Goal: Task Accomplishment & Management: Use online tool/utility

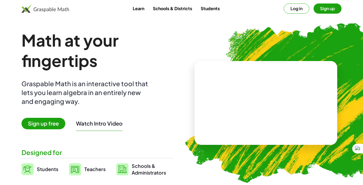
click at [295, 10] on button "Log in" at bounding box center [295, 8] width 25 height 10
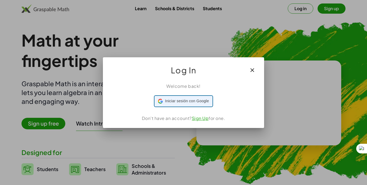
click at [196, 104] on div "Iniciar sesión con Google Iniciar sesión con Google. Se abre en una pestaña nue…" at bounding box center [183, 101] width 51 height 10
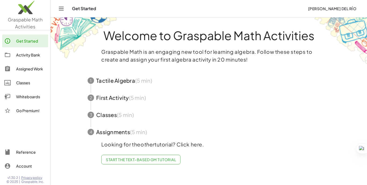
click at [28, 42] on div "Get Started" at bounding box center [31, 41] width 30 height 6
click at [22, 98] on div "Whiteboards" at bounding box center [31, 97] width 30 height 6
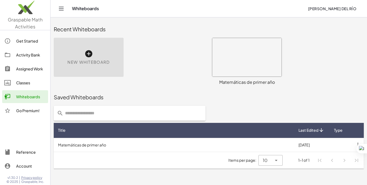
drag, startPoint x: 88, startPoint y: 68, endPoint x: 92, endPoint y: 69, distance: 4.2
click at [89, 68] on div "New Whiteboard" at bounding box center [89, 57] width 70 height 39
click at [92, 69] on div "New Whiteboard" at bounding box center [89, 57] width 70 height 39
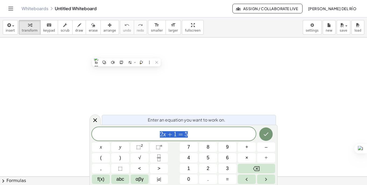
drag, startPoint x: 202, startPoint y: 136, endPoint x: 145, endPoint y: 137, distance: 56.9
click at [145, 137] on span "2 x + 1 = 5" at bounding box center [174, 135] width 164 height 8
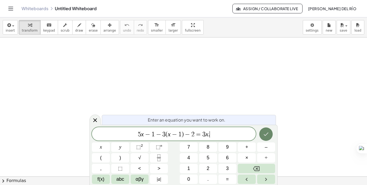
click at [268, 136] on icon "Done" at bounding box center [265, 134] width 6 height 6
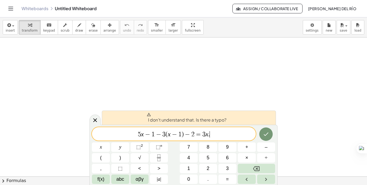
click at [223, 136] on span "5 x − 1 − 3 ( x − 1 ) − 2 = 3 x . ​" at bounding box center [174, 135] width 164 height 8
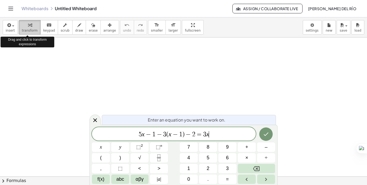
click at [28, 26] on icon "button" at bounding box center [30, 25] width 4 height 6
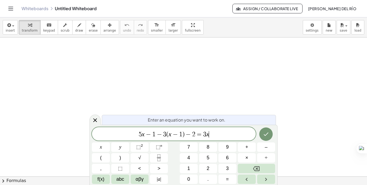
scroll to position [52, 0]
click at [189, 70] on div at bounding box center [183, 125] width 367 height 279
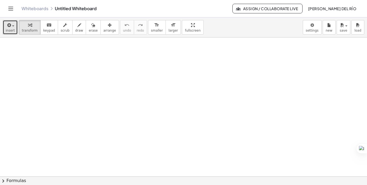
drag, startPoint x: 83, startPoint y: 56, endPoint x: 11, endPoint y: 27, distance: 78.1
click at [11, 27] on span "button" at bounding box center [11, 26] width 1 height 4
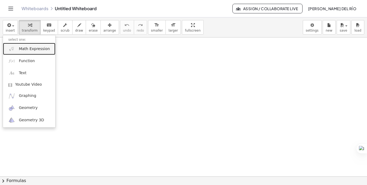
click at [38, 51] on span "Math Expression" at bounding box center [34, 48] width 31 height 5
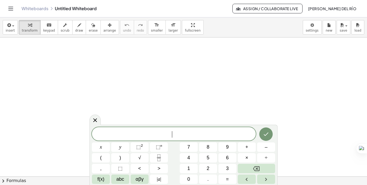
click at [190, 134] on span "​" at bounding box center [174, 135] width 164 height 8
click at [213, 134] on span "5 x − 1 − 3 ( x − 1 ) − 2 = 3 x ​" at bounding box center [174, 135] width 164 height 8
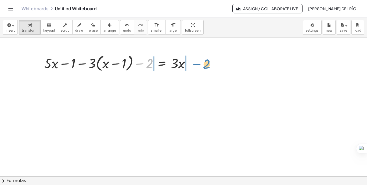
drag, startPoint x: 146, startPoint y: 64, endPoint x: 203, endPoint y: 65, distance: 57.2
click at [203, 65] on div "− 2 + · 5 · x − 1 − · 3 · ( + x − 1 ) − 2 = · 3 · x" at bounding box center [183, 43] width 367 height 279
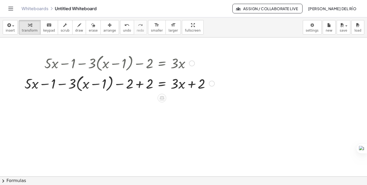
click at [140, 85] on div at bounding box center [119, 83] width 195 height 20
click at [140, 85] on div at bounding box center [129, 83] width 175 height 20
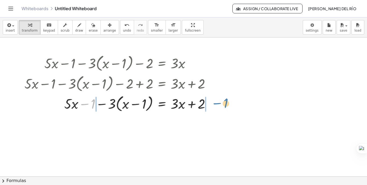
drag, startPoint x: 88, startPoint y: 106, endPoint x: 220, endPoint y: 107, distance: 131.8
click at [220, 107] on div "+ · 5 · x − 1 − · 3 · ( + x − 1 ) − 2 = · 3 · x + · 5 · x − 1 − · 3 · ( + x − 1…" at bounding box center [183, 43] width 367 height 279
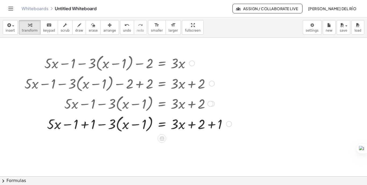
click at [85, 127] on div at bounding box center [128, 124] width 212 height 20
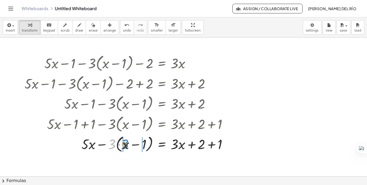
drag, startPoint x: 111, startPoint y: 147, endPoint x: 124, endPoint y: 147, distance: 12.9
click at [124, 147] on div at bounding box center [128, 144] width 212 height 20
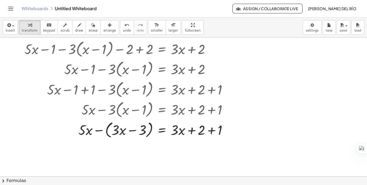
scroll to position [170, 0]
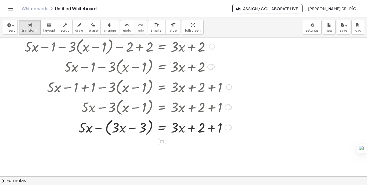
click at [99, 130] on div at bounding box center [128, 127] width 212 height 20
click at [99, 130] on div at bounding box center [128, 127] width 212 height 18
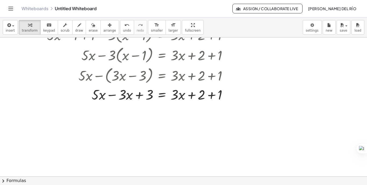
scroll to position [225, 0]
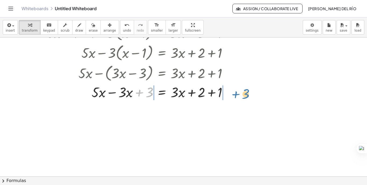
drag, startPoint x: 149, startPoint y: 94, endPoint x: 246, endPoint y: 96, distance: 96.4
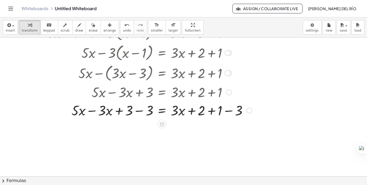
click at [140, 112] on div at bounding box center [138, 110] width 233 height 18
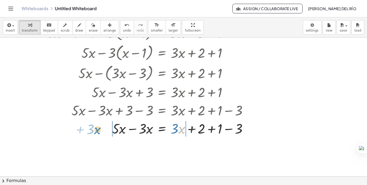
drag, startPoint x: 180, startPoint y: 130, endPoint x: 97, endPoint y: 130, distance: 82.9
click at [97, 130] on div at bounding box center [138, 128] width 233 height 18
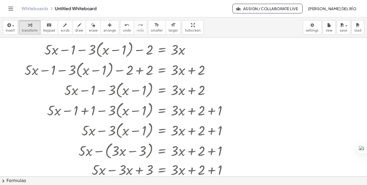
scroll to position [133, 0]
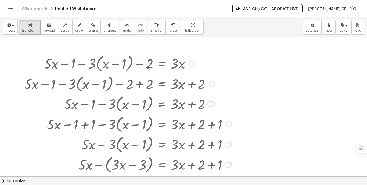
click at [213, 83] on div at bounding box center [212, 84] width 6 height 6
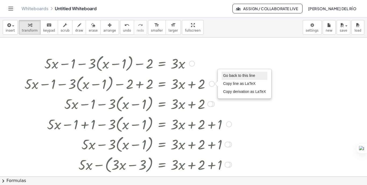
click at [229, 77] on span "Go back to this line" at bounding box center [239, 76] width 32 height 4
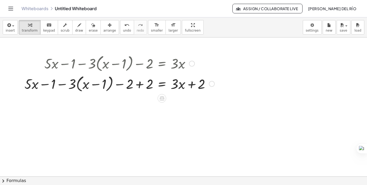
click at [214, 85] on div "Go back to this line Copy line as LaTeX Copy derivation as LaTeX" at bounding box center [212, 84] width 6 height 6
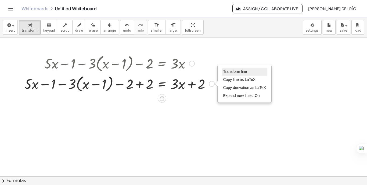
click at [228, 72] on span "Transform line" at bounding box center [235, 72] width 24 height 4
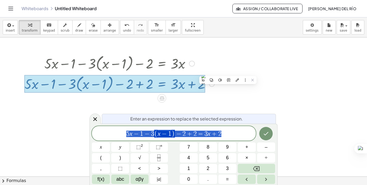
click at [233, 88] on div at bounding box center [183, 113] width 367 height 418
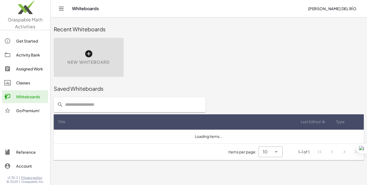
click at [93, 56] on div "New Whiteboard" at bounding box center [89, 57] width 70 height 39
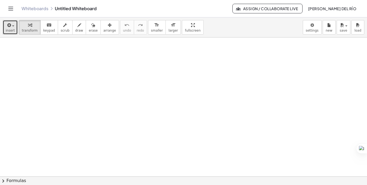
click at [8, 28] on icon "button" at bounding box center [8, 25] width 5 height 6
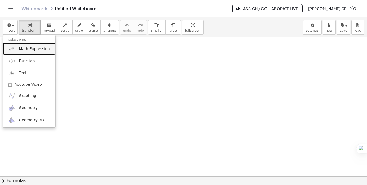
click at [35, 50] on span "Math Expression" at bounding box center [34, 48] width 31 height 5
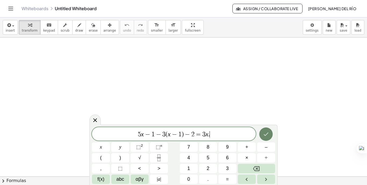
click at [267, 138] on button "Done" at bounding box center [265, 134] width 13 height 13
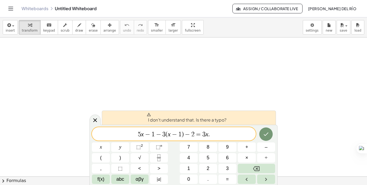
click at [312, 122] on div at bounding box center [183, 177] width 367 height 279
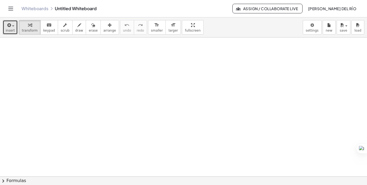
click at [9, 27] on icon "button" at bounding box center [8, 25] width 5 height 6
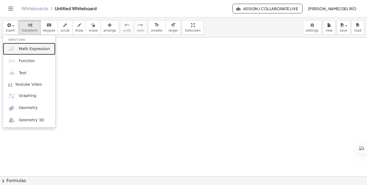
click at [39, 50] on span "Math Expression" at bounding box center [34, 48] width 31 height 5
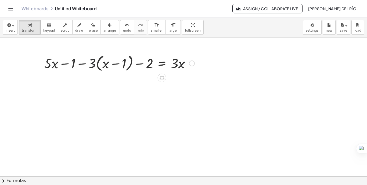
click at [91, 66] on div at bounding box center [119, 63] width 155 height 20
click at [93, 67] on div at bounding box center [119, 63] width 155 height 20
drag, startPoint x: 95, startPoint y: 66, endPoint x: 106, endPoint y: 66, distance: 11.3
click at [106, 66] on div at bounding box center [119, 63] width 155 height 20
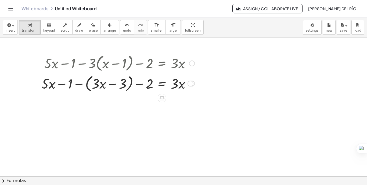
click at [81, 84] on div at bounding box center [118, 83] width 158 height 20
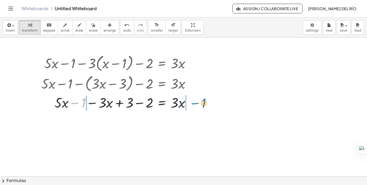
drag, startPoint x: 81, startPoint y: 102, endPoint x: 201, endPoint y: 102, distance: 120.2
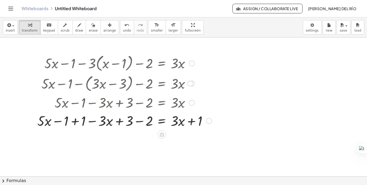
click at [75, 122] on div at bounding box center [125, 121] width 180 height 18
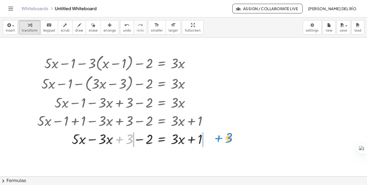
drag, startPoint x: 122, startPoint y: 141, endPoint x: 221, endPoint y: 140, distance: 99.3
click at [221, 140] on div "+ · 5 · x − 1 − · 3 · ( + x − 1 ) − 2 = · 3 · x + · 5 · x − 1 − ( + · 3 · x − ·…" at bounding box center [183, 177] width 367 height 279
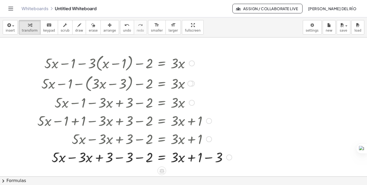
click at [121, 158] on div at bounding box center [135, 157] width 200 height 18
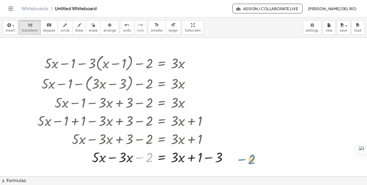
drag, startPoint x: 146, startPoint y: 159, endPoint x: 249, endPoint y: 161, distance: 102.5
drag, startPoint x: 140, startPoint y: 159, endPoint x: 236, endPoint y: 158, distance: 96.1
click at [236, 158] on div "+ · 5 · x − 1 − · 3 · ( + x − 1 ) − 2 = · 3 · x + · 5 · x − 1 − ( + · 3 · x − ·…" at bounding box center [132, 110] width 206 height 116
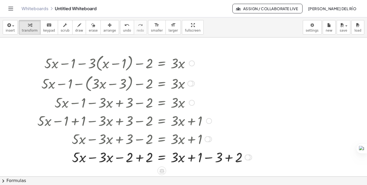
click at [140, 159] on div at bounding box center [145, 157] width 220 height 18
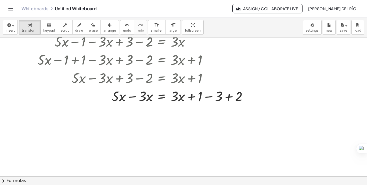
scroll to position [64, 0]
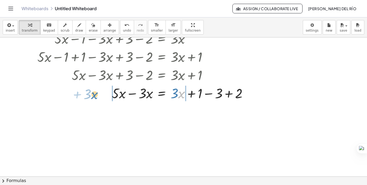
drag, startPoint x: 180, startPoint y: 95, endPoint x: 93, endPoint y: 96, distance: 86.9
click at [93, 96] on div at bounding box center [145, 93] width 220 height 18
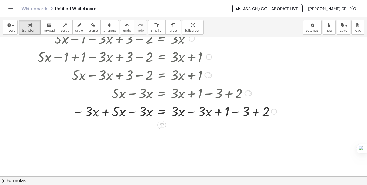
click at [190, 112] on div at bounding box center [157, 111] width 244 height 18
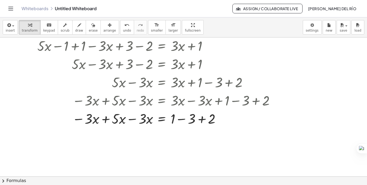
scroll to position [96, 0]
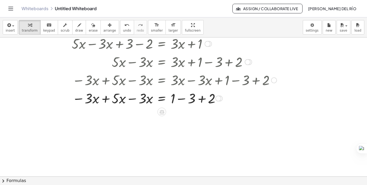
click at [180, 100] on div at bounding box center [157, 98] width 244 height 18
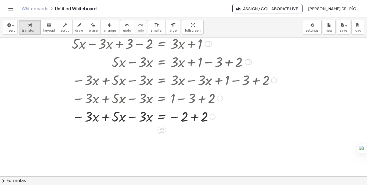
click at [193, 118] on div at bounding box center [157, 116] width 244 height 18
click at [132, 118] on div at bounding box center [157, 116] width 244 height 18
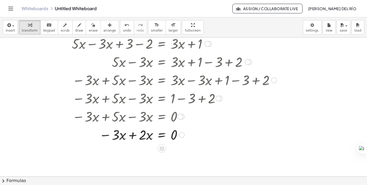
click at [131, 135] on div at bounding box center [157, 135] width 244 height 18
click at [144, 136] on div at bounding box center [157, 135] width 244 height 18
drag, startPoint x: 144, startPoint y: 136, endPoint x: 192, endPoint y: 135, distance: 48.6
click at [192, 135] on div at bounding box center [157, 135] width 244 height 18
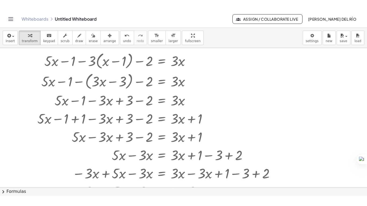
scroll to position [12, 0]
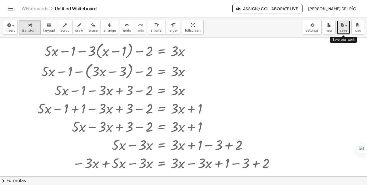
click at [344, 31] on span "save" at bounding box center [343, 31] width 8 height 4
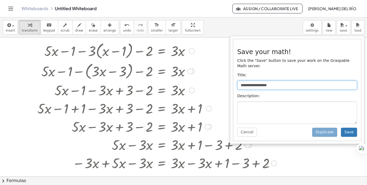
drag, startPoint x: 295, startPoint y: 80, endPoint x: 214, endPoint y: 85, distance: 82.0
click at [214, 85] on div "**********" at bounding box center [183, 101] width 367 height 168
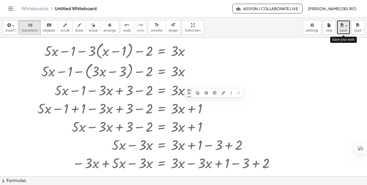
click at [344, 25] on span "button" at bounding box center [344, 26] width 1 height 4
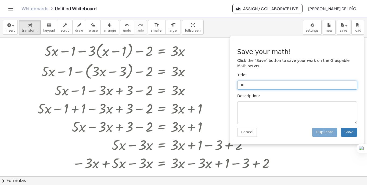
type input "*"
type input "**********"
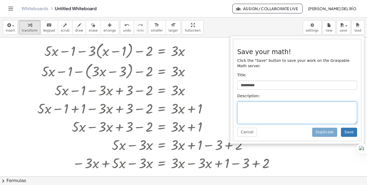
click at [260, 104] on textarea at bounding box center [297, 113] width 120 height 23
type textarea "**********"
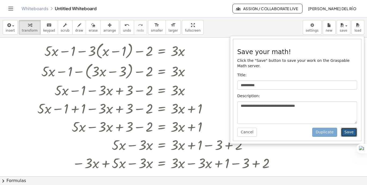
click at [352, 129] on button "Save" at bounding box center [349, 132] width 16 height 9
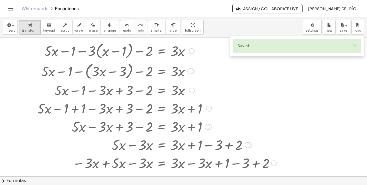
drag, startPoint x: 43, startPoint y: 43, endPoint x: 102, endPoint y: 45, distance: 58.8
click at [102, 45] on div at bounding box center [157, 51] width 244 height 20
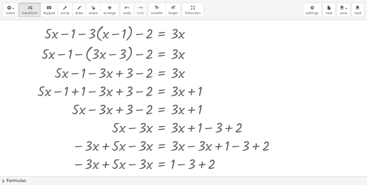
click at [176, 45] on div "insert select one: Math Expression Function Text Youtube Video Graphing Geometr…" at bounding box center [183, 92] width 367 height 185
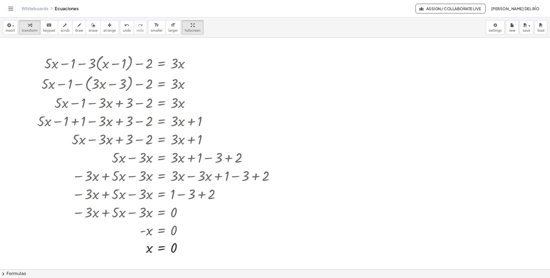
drag, startPoint x: 347, startPoint y: 0, endPoint x: 305, endPoint y: 89, distance: 98.6
click at [305, 89] on div at bounding box center [275, 269] width 550 height 463
click at [73, 28] on button "draw" at bounding box center [79, 27] width 14 height 14
drag, startPoint x: 32, startPoint y: 59, endPoint x: 61, endPoint y: 58, distance: 28.2
click at [61, 58] on div at bounding box center [275, 269] width 550 height 463
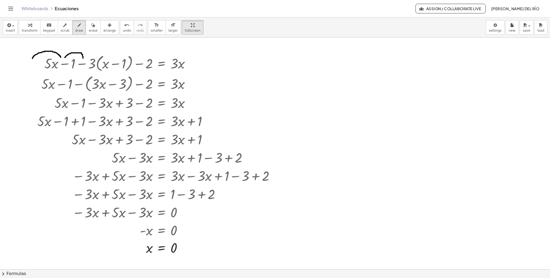
drag, startPoint x: 65, startPoint y: 58, endPoint x: 83, endPoint y: 59, distance: 18.3
click at [83, 59] on div at bounding box center [275, 269] width 550 height 463
drag, startPoint x: 86, startPoint y: 57, endPoint x: 136, endPoint y: 60, distance: 50.5
click at [136, 60] on div at bounding box center [275, 269] width 550 height 463
drag, startPoint x: 143, startPoint y: 61, endPoint x: 156, endPoint y: 59, distance: 13.3
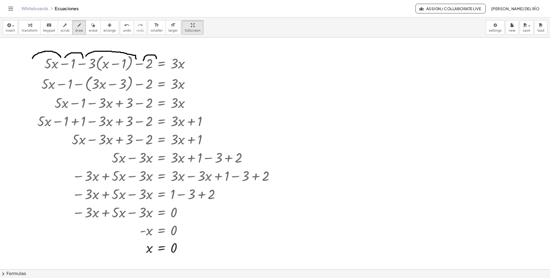
click at [156, 59] on div at bounding box center [275, 269] width 550 height 463
click at [122, 32] on button "undo undo" at bounding box center [127, 27] width 14 height 14
drag, startPoint x: 63, startPoint y: 57, endPoint x: 81, endPoint y: 56, distance: 17.5
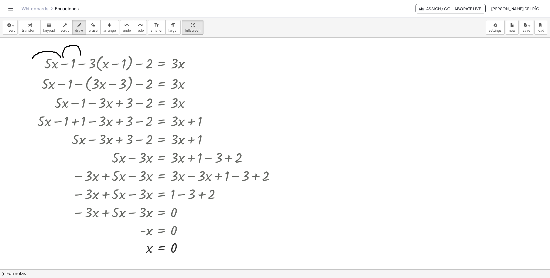
click at [81, 56] on div at bounding box center [275, 269] width 550 height 463
click at [123, 32] on span "undo" at bounding box center [127, 31] width 8 height 4
drag, startPoint x: 64, startPoint y: 56, endPoint x: 80, endPoint y: 55, distance: 16.1
click at [80, 55] on div at bounding box center [275, 269] width 550 height 463
drag, startPoint x: 86, startPoint y: 57, endPoint x: 120, endPoint y: 52, distance: 33.9
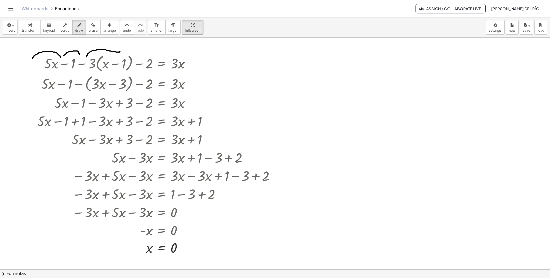
click at [120, 52] on div at bounding box center [275, 269] width 550 height 463
click at [123, 30] on span "undo" at bounding box center [127, 31] width 8 height 4
drag, startPoint x: 88, startPoint y: 54, endPoint x: 132, endPoint y: 54, distance: 44.3
click at [132, 54] on div at bounding box center [275, 269] width 550 height 463
drag, startPoint x: 137, startPoint y: 57, endPoint x: 157, endPoint y: 56, distance: 20.2
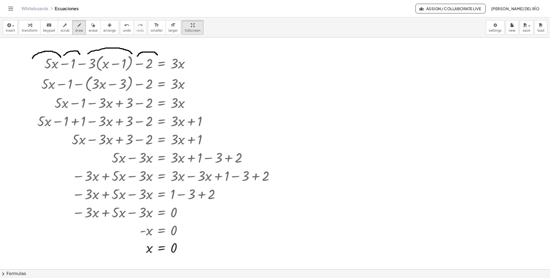
click at [157, 56] on div at bounding box center [275, 269] width 550 height 463
click at [124, 27] on icon "undo" at bounding box center [126, 25] width 5 height 6
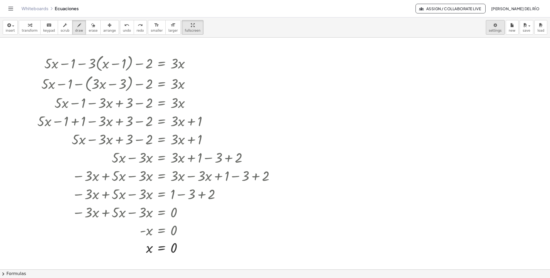
click at [366, 28] on body "Graspable Math Activities Get Started Activity Bank Assigned Work Classes White…" at bounding box center [275, 179] width 550 height 359
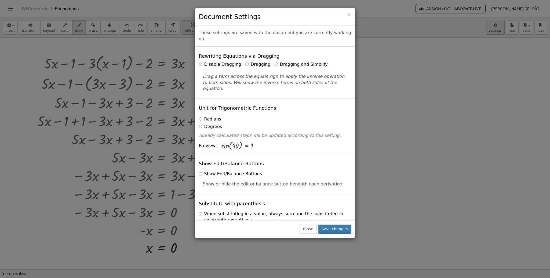
click at [366, 28] on div "× Document Settings These settings are saved with the document you are currentl…" at bounding box center [275, 139] width 550 height 278
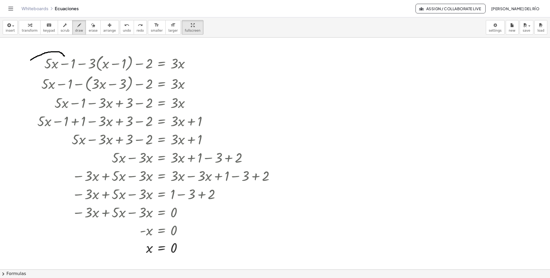
drag, startPoint x: 31, startPoint y: 61, endPoint x: 64, endPoint y: 57, distance: 34.1
click at [64, 57] on div at bounding box center [275, 269] width 550 height 463
drag, startPoint x: 66, startPoint y: 56, endPoint x: 85, endPoint y: 56, distance: 19.3
click at [85, 56] on div at bounding box center [275, 269] width 550 height 463
drag, startPoint x: 87, startPoint y: 57, endPoint x: 138, endPoint y: 54, distance: 50.5
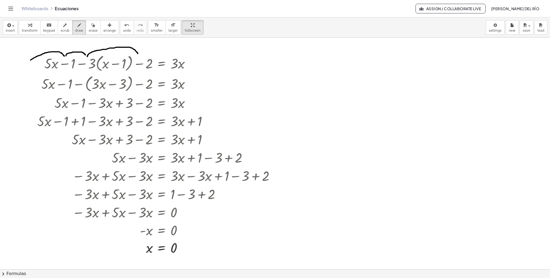
click at [138, 54] on div at bounding box center [275, 269] width 550 height 463
drag, startPoint x: 141, startPoint y: 57, endPoint x: 156, endPoint y: 57, distance: 14.8
click at [156, 57] on div at bounding box center [275, 269] width 550 height 463
click at [123, 29] on span "undo" at bounding box center [127, 31] width 8 height 4
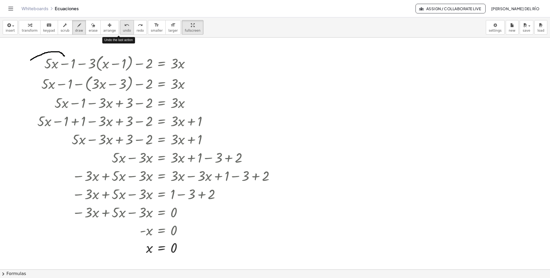
click at [123, 29] on span "undo" at bounding box center [127, 31] width 8 height 4
drag, startPoint x: 35, startPoint y: 62, endPoint x: 56, endPoint y: 53, distance: 22.5
click at [56, 53] on div at bounding box center [275, 269] width 550 height 463
click at [123, 32] on button "undo undo" at bounding box center [127, 27] width 14 height 14
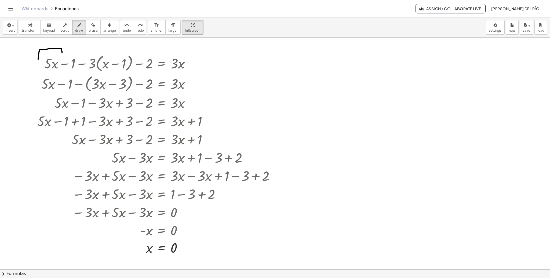
drag, startPoint x: 38, startPoint y: 60, endPoint x: 62, endPoint y: 53, distance: 24.7
click at [62, 53] on div at bounding box center [275, 269] width 550 height 463
drag, startPoint x: 65, startPoint y: 56, endPoint x: 79, endPoint y: 55, distance: 13.8
click at [79, 55] on div at bounding box center [275, 269] width 550 height 463
drag, startPoint x: 82, startPoint y: 57, endPoint x: 134, endPoint y: 52, distance: 52.4
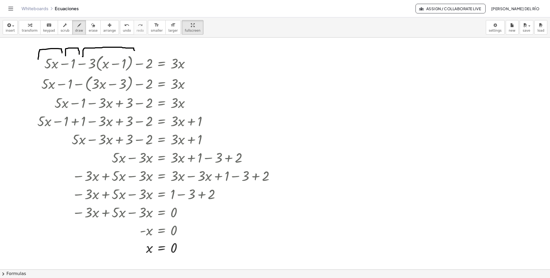
click at [134, 52] on div at bounding box center [275, 269] width 550 height 463
drag, startPoint x: 139, startPoint y: 56, endPoint x: 156, endPoint y: 53, distance: 17.3
click at [156, 53] on div at bounding box center [275, 269] width 550 height 463
drag, startPoint x: 169, startPoint y: 56, endPoint x: 188, endPoint y: 55, distance: 18.6
click at [188, 55] on div at bounding box center [275, 269] width 550 height 463
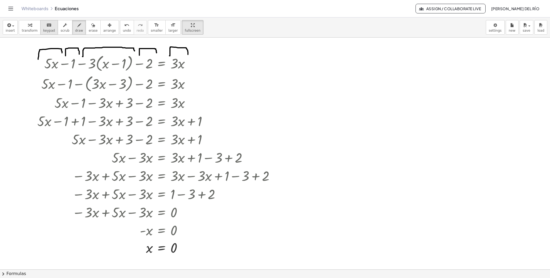
click at [43, 23] on div "keyboard" at bounding box center [49, 25] width 12 height 6
click at [210, 65] on div at bounding box center [157, 63] width 244 height 20
click at [47, 29] on span "keypad" at bounding box center [49, 31] width 12 height 4
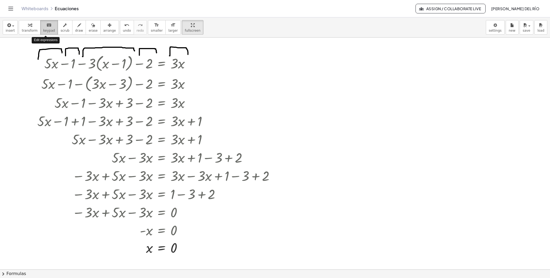
click at [47, 29] on span "keypad" at bounding box center [49, 31] width 12 height 4
click at [200, 64] on div at bounding box center [157, 63] width 244 height 20
click at [191, 64] on div at bounding box center [192, 64] width 6 height 6
click at [273, 64] on div at bounding box center [157, 63] width 244 height 20
click at [193, 177] on div at bounding box center [157, 175] width 244 height 18
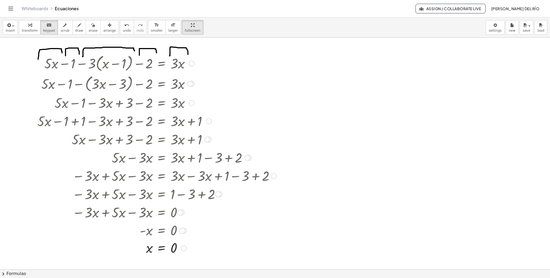
click at [190, 177] on div at bounding box center [157, 175] width 244 height 18
drag, startPoint x: 190, startPoint y: 177, endPoint x: 311, endPoint y: 138, distance: 126.9
click at [311, 138] on div at bounding box center [275, 269] width 550 height 463
click at [302, 179] on div at bounding box center [275, 269] width 550 height 463
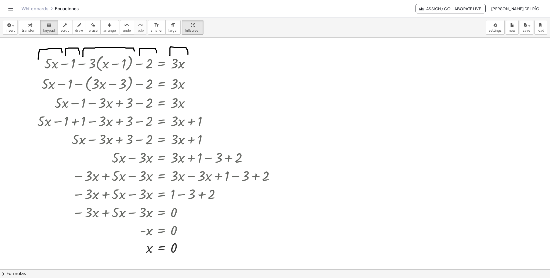
click at [284, 180] on div at bounding box center [275, 269] width 550 height 463
click at [23, 30] on span "transform" at bounding box center [30, 31] width 16 height 4
click at [192, 177] on div at bounding box center [157, 175] width 244 height 18
click at [273, 176] on div at bounding box center [274, 176] width 6 height 6
click at [287, 170] on span "Go back to this line" at bounding box center [301, 168] width 32 height 4
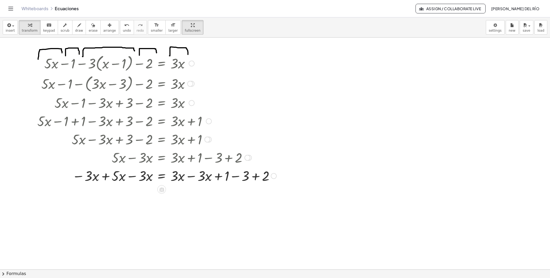
click at [190, 177] on div at bounding box center [157, 175] width 244 height 18
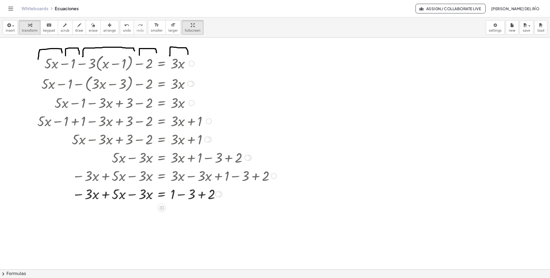
click at [106, 185] on div at bounding box center [157, 194] width 244 height 18
click at [220, 185] on div at bounding box center [220, 194] width 6 height 6
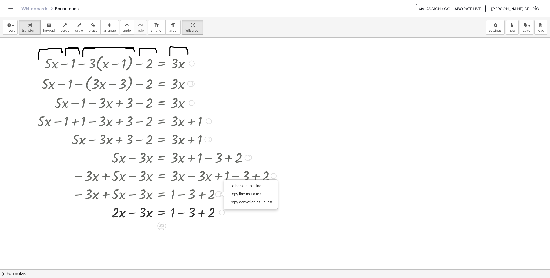
click at [134, 185] on div at bounding box center [157, 194] width 244 height 18
click at [133, 185] on div at bounding box center [157, 212] width 244 height 18
click at [180, 185] on div at bounding box center [157, 212] width 244 height 18
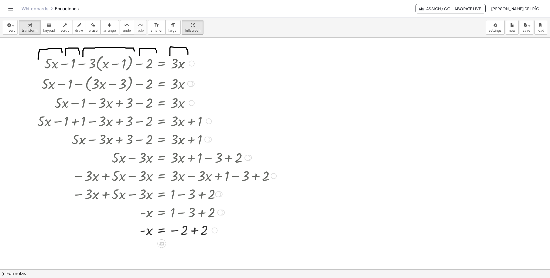
click at [192, 185] on div at bounding box center [157, 230] width 244 height 18
click at [144, 185] on div at bounding box center [157, 230] width 244 height 18
drag, startPoint x: 141, startPoint y: 232, endPoint x: 197, endPoint y: 233, distance: 55.6
click at [197, 185] on div at bounding box center [157, 230] width 244 height 18
click at [273, 178] on div at bounding box center [274, 176] width 6 height 6
